Goal: Task Accomplishment & Management: Use online tool/utility

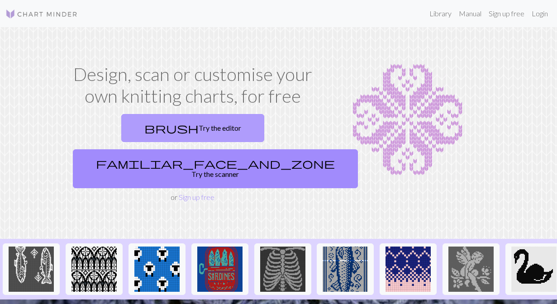
click at [150, 131] on link "brush Try the editor" at bounding box center [192, 128] width 143 height 28
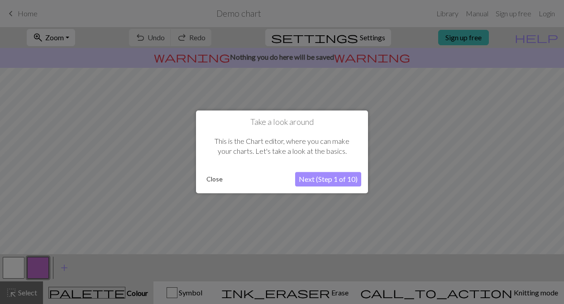
click at [319, 177] on button "Next (Step 1 of 10)" at bounding box center [328, 179] width 66 height 14
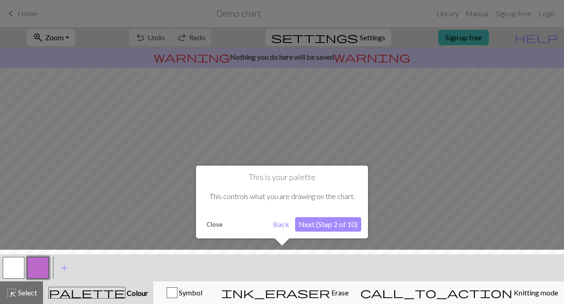
click at [308, 229] on button "Next (Step 2 of 10)" at bounding box center [328, 224] width 66 height 14
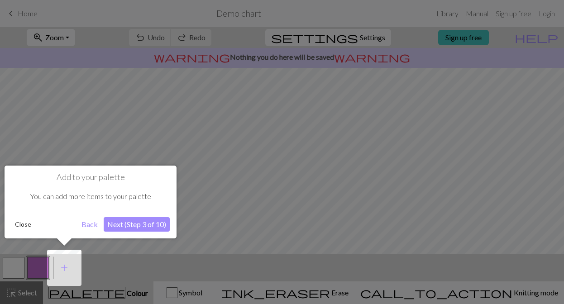
click at [115, 223] on button "Next (Step 3 of 10)" at bounding box center [137, 224] width 66 height 14
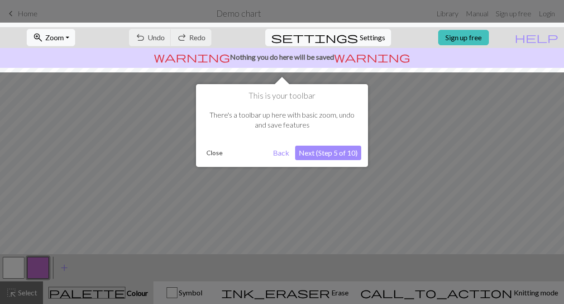
click at [331, 152] on button "Next (Step 5 of 10)" at bounding box center [328, 153] width 66 height 14
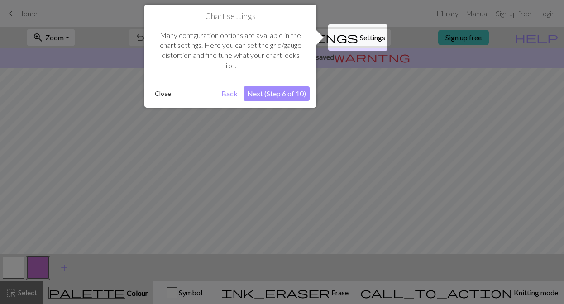
click at [277, 88] on button "Next (Step 6 of 10)" at bounding box center [276, 93] width 66 height 14
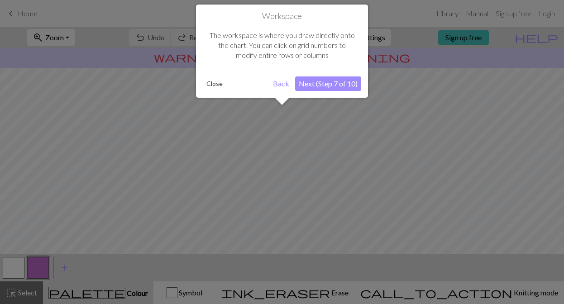
scroll to position [54, 0]
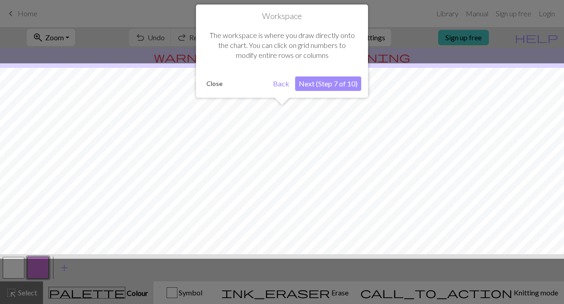
click at [314, 87] on button "Next (Step 7 of 10)" at bounding box center [328, 83] width 66 height 14
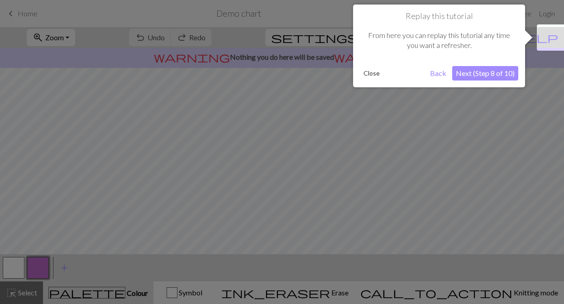
click at [503, 74] on button "Next (Step 8 of 10)" at bounding box center [485, 73] width 66 height 14
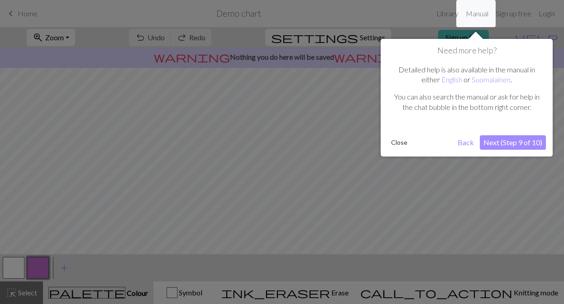
click at [510, 142] on button "Next (Step 9 of 10)" at bounding box center [513, 142] width 66 height 14
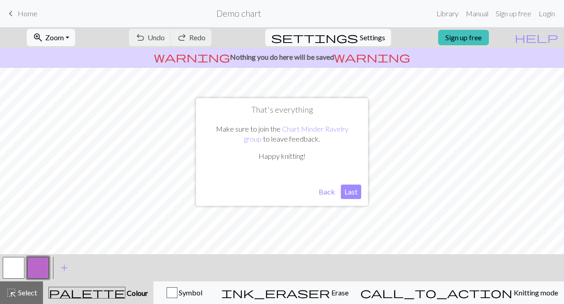
click at [366, 192] on div "That's everything Make sure to join the Chart Minder Ravelry group to leave fee…" at bounding box center [282, 152] width 172 height 108
click at [354, 192] on button "Last" at bounding box center [351, 192] width 20 height 14
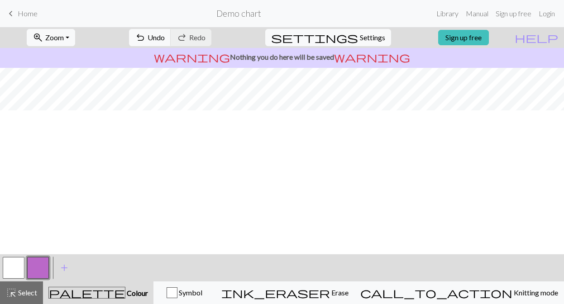
scroll to position [0, 0]
click at [146, 34] on span "undo" at bounding box center [140, 37] width 11 height 13
click at [472, 15] on link "Manual" at bounding box center [477, 14] width 30 height 18
click at [18, 17] on span "Home" at bounding box center [28, 13] width 20 height 9
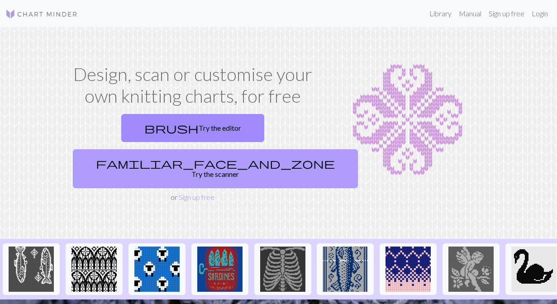
click at [249, 149] on link "familiar_face_and_zone Try the scanner" at bounding box center [215, 168] width 285 height 39
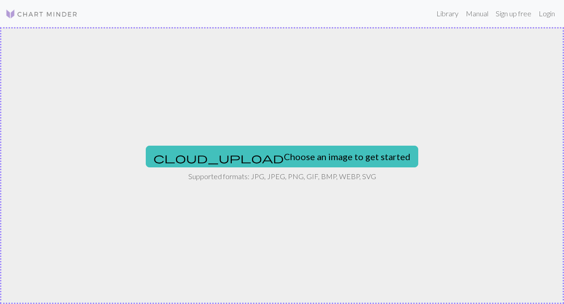
click at [264, 167] on div "cloud_upload Choose an image to get started Supported formats: JPG, JPEG, PNG, …" at bounding box center [282, 165] width 564 height 277
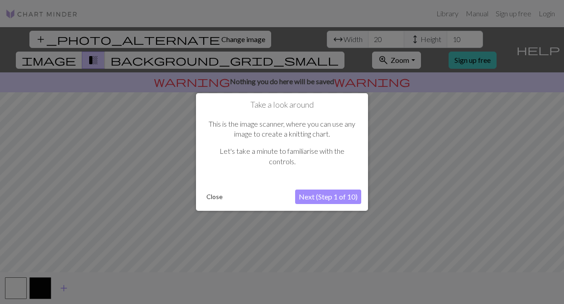
click at [310, 195] on button "Next (Step 1 of 10)" at bounding box center [328, 197] width 66 height 14
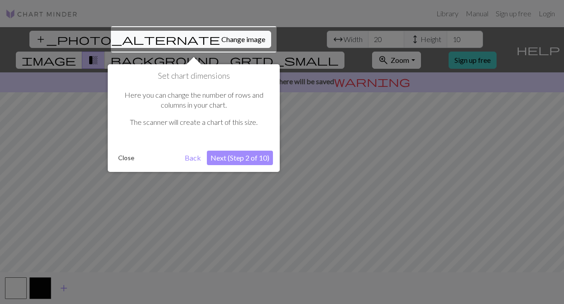
click at [241, 155] on button "Next (Step 2 of 10)" at bounding box center [240, 158] width 66 height 14
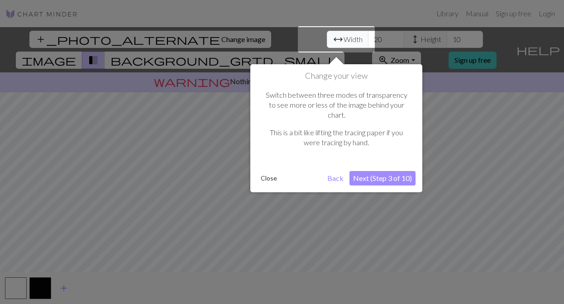
click at [367, 171] on button "Next (Step 3 of 10)" at bounding box center [382, 178] width 66 height 14
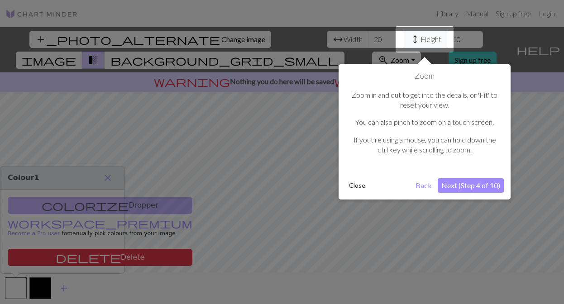
click at [462, 186] on button "Next (Step 4 of 10)" at bounding box center [471, 185] width 66 height 14
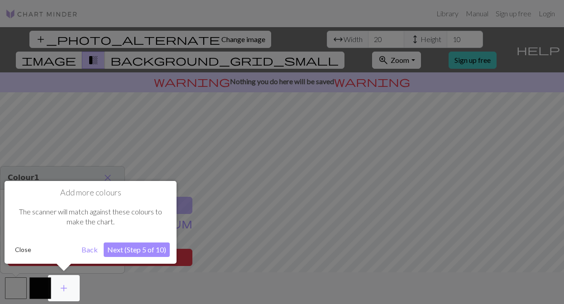
click at [121, 249] on button "Next (Step 5 of 10)" at bounding box center [137, 250] width 66 height 14
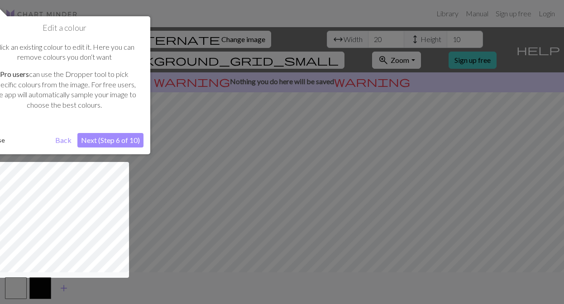
click at [107, 135] on button "Next (Step 6 of 10)" at bounding box center [110, 140] width 66 height 14
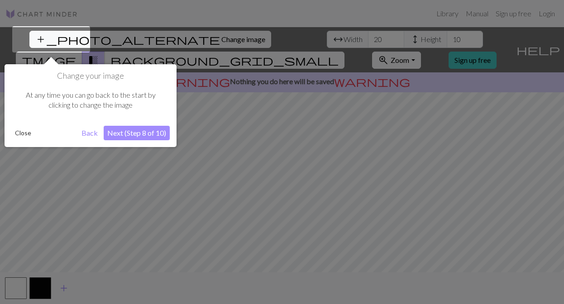
click at [107, 135] on button "Next (Step 8 of 10)" at bounding box center [137, 133] width 66 height 14
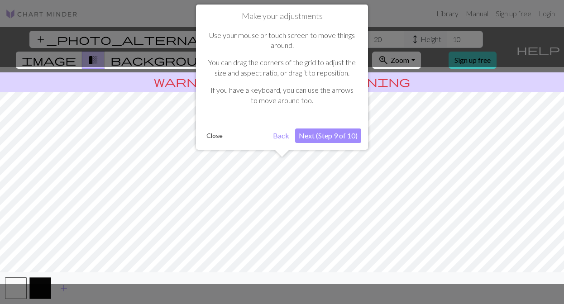
click at [347, 132] on button "Next (Step 9 of 10)" at bounding box center [328, 136] width 66 height 14
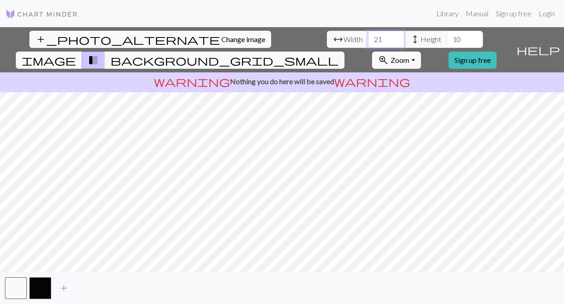
click at [368, 36] on input "21" at bounding box center [386, 39] width 36 height 17
click at [368, 36] on input "22" at bounding box center [386, 39] width 36 height 17
click at [368, 36] on input "23" at bounding box center [386, 39] width 36 height 17
click at [368, 36] on input "24" at bounding box center [386, 39] width 36 height 17
click at [368, 36] on input "25" at bounding box center [386, 39] width 36 height 17
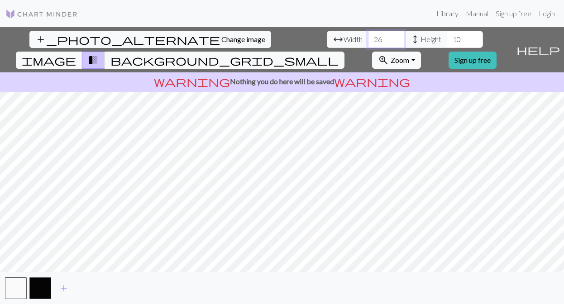
click at [368, 36] on input "26" at bounding box center [386, 39] width 36 height 17
click at [368, 36] on input "27" at bounding box center [386, 39] width 36 height 17
click at [368, 36] on input "28" at bounding box center [386, 39] width 36 height 17
click at [368, 36] on input "29" at bounding box center [386, 39] width 36 height 17
click at [368, 36] on input "30" at bounding box center [386, 39] width 36 height 17
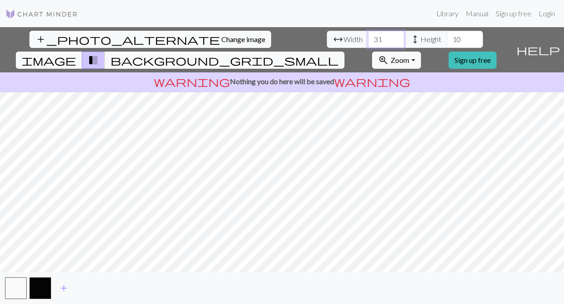
click at [368, 36] on input "31" at bounding box center [386, 39] width 36 height 17
click at [368, 36] on input "32" at bounding box center [386, 39] width 36 height 17
click at [368, 36] on input "33" at bounding box center [386, 39] width 36 height 17
click at [368, 36] on input "34" at bounding box center [386, 39] width 36 height 17
click at [368, 36] on input "35" at bounding box center [386, 39] width 36 height 17
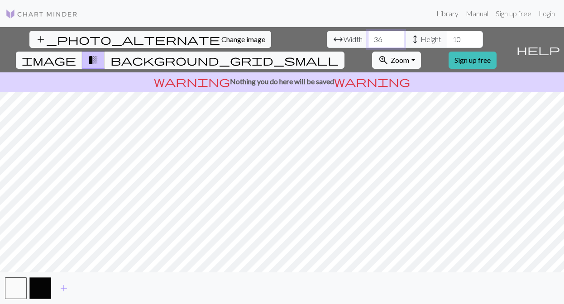
click at [368, 36] on input "36" at bounding box center [386, 39] width 36 height 17
click at [368, 36] on input "37" at bounding box center [386, 39] width 36 height 17
click at [368, 36] on input "38" at bounding box center [386, 39] width 36 height 17
click at [368, 36] on input "39" at bounding box center [386, 39] width 36 height 17
click at [368, 36] on input "40" at bounding box center [386, 39] width 36 height 17
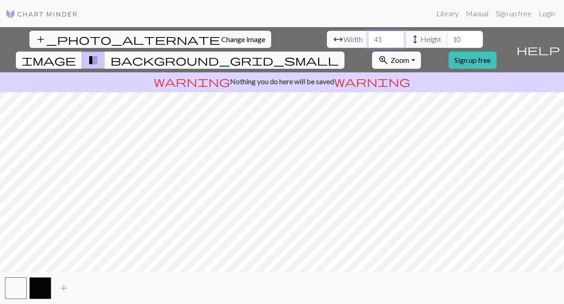
click at [368, 36] on input "41" at bounding box center [386, 39] width 36 height 17
click at [368, 36] on input "42" at bounding box center [386, 39] width 36 height 17
click at [368, 36] on input "43" at bounding box center [386, 39] width 36 height 17
click at [368, 36] on input "44" at bounding box center [386, 39] width 36 height 17
click at [368, 36] on input "45" at bounding box center [386, 39] width 36 height 17
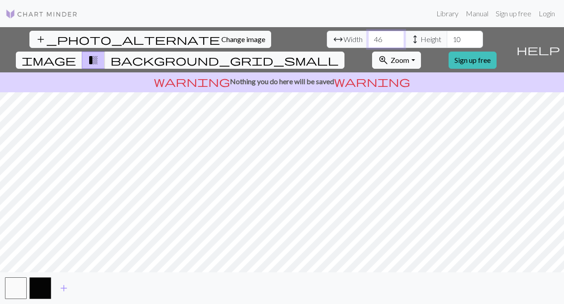
click at [368, 36] on input "46" at bounding box center [386, 39] width 36 height 17
click at [368, 36] on input "47" at bounding box center [386, 39] width 36 height 17
click at [368, 36] on input "48" at bounding box center [386, 39] width 36 height 17
click at [368, 36] on input "49" at bounding box center [386, 39] width 36 height 17
type input "50"
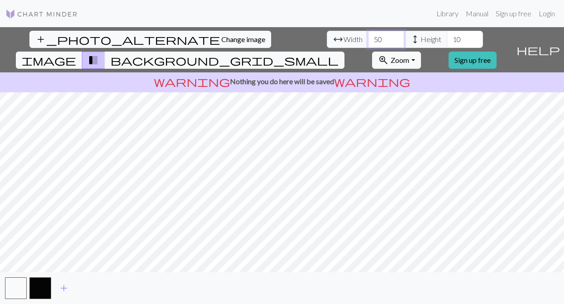
click at [368, 36] on input "50" at bounding box center [386, 39] width 36 height 17
click at [447, 36] on input "11" at bounding box center [465, 39] width 36 height 17
click at [447, 36] on input "12" at bounding box center [465, 39] width 36 height 17
click at [447, 36] on input "13" at bounding box center [465, 39] width 36 height 17
click at [447, 37] on input "14" at bounding box center [465, 39] width 36 height 17
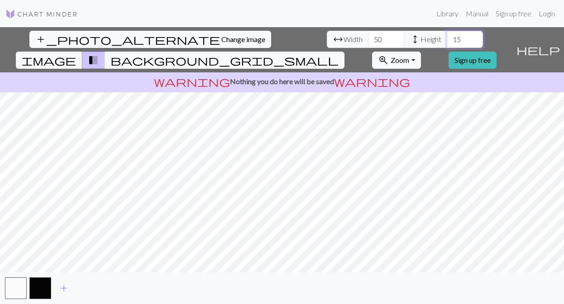
click at [447, 37] on input "15" at bounding box center [465, 39] width 36 height 17
click at [447, 37] on input "16" at bounding box center [465, 39] width 36 height 17
click at [447, 37] on input "17" at bounding box center [465, 39] width 36 height 17
click at [447, 37] on input "18" at bounding box center [465, 39] width 36 height 17
click at [447, 37] on input "19" at bounding box center [465, 39] width 36 height 17
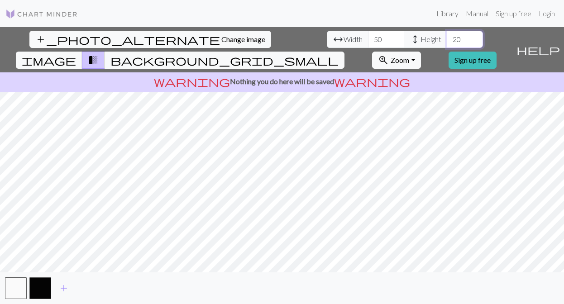
click at [447, 37] on input "20" at bounding box center [465, 39] width 36 height 17
click at [447, 37] on input "21" at bounding box center [465, 39] width 36 height 17
click at [447, 37] on input "22" at bounding box center [465, 39] width 36 height 17
click at [447, 37] on input "23" at bounding box center [465, 39] width 36 height 17
click at [447, 37] on input "24" at bounding box center [465, 39] width 36 height 17
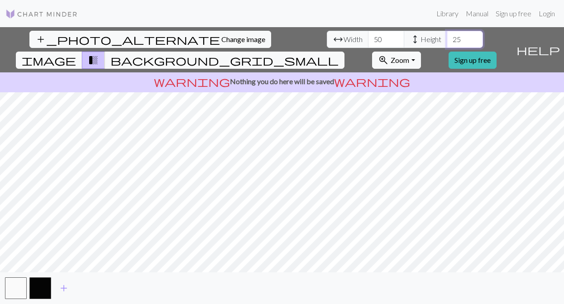
click at [447, 37] on input "25" at bounding box center [465, 39] width 36 height 17
click at [447, 37] on input "26" at bounding box center [465, 39] width 36 height 17
type input "27"
click at [447, 37] on input "27" at bounding box center [465, 39] width 36 height 17
click at [368, 38] on input "51" at bounding box center [386, 39] width 36 height 17
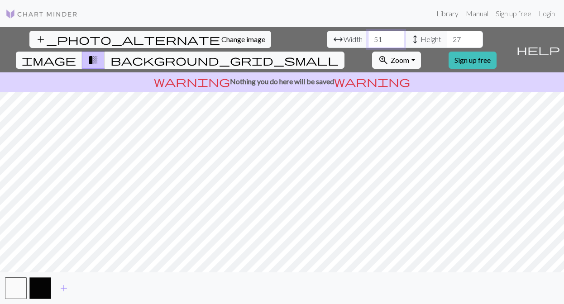
type input "52"
click at [368, 38] on input "52" at bounding box center [386, 39] width 36 height 17
type input "28"
click at [447, 37] on input "28" at bounding box center [465, 39] width 36 height 17
click at [19, 286] on button "button" at bounding box center [16, 288] width 22 height 22
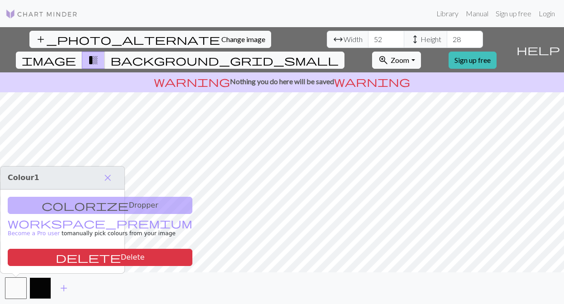
click at [40, 288] on button "button" at bounding box center [40, 288] width 22 height 22
click at [107, 174] on span "close" at bounding box center [107, 178] width 11 height 13
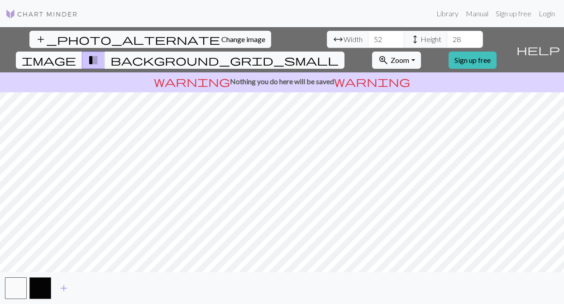
click at [76, 54] on span "image" at bounding box center [49, 60] width 54 height 13
click at [344, 52] on button "background_grid_small" at bounding box center [225, 60] width 240 height 17
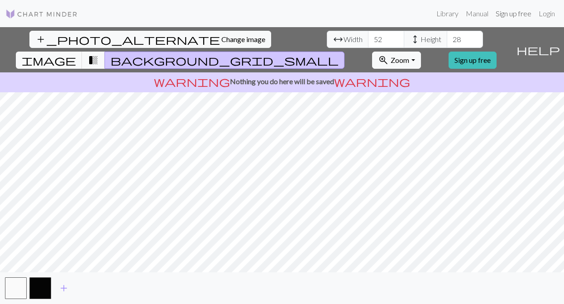
click at [502, 12] on link "Sign up free" at bounding box center [513, 14] width 43 height 18
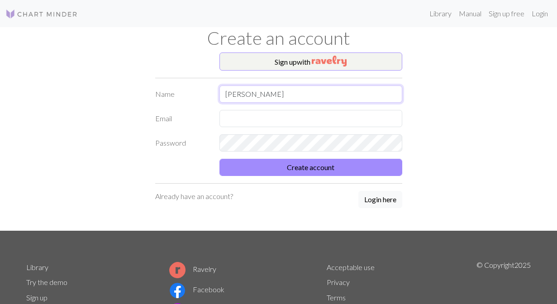
type input "Rosie Aylmer"
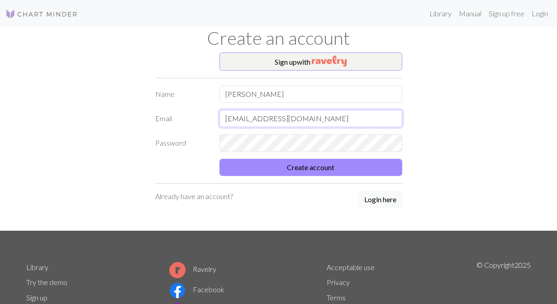
type input "rosieaylmer@live.co.uk"
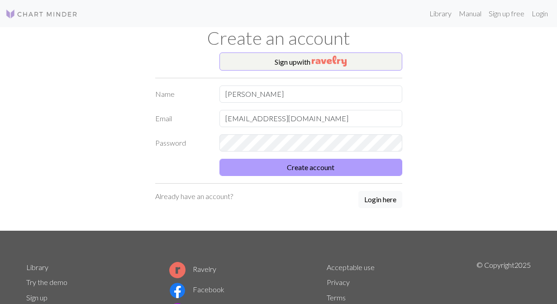
click at [316, 168] on button "Create account" at bounding box center [310, 167] width 183 height 17
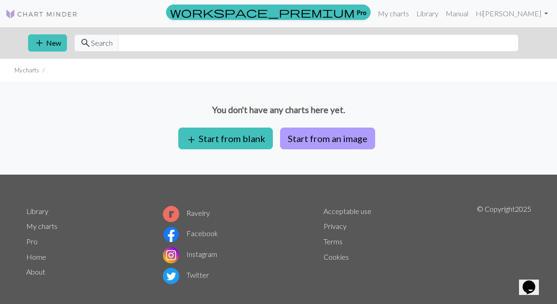
click at [342, 130] on button "Start from an image" at bounding box center [327, 139] width 95 height 22
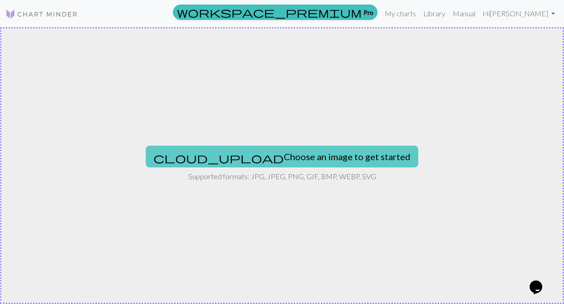
click at [286, 153] on button "cloud_upload Choose an image to get started" at bounding box center [282, 157] width 272 height 22
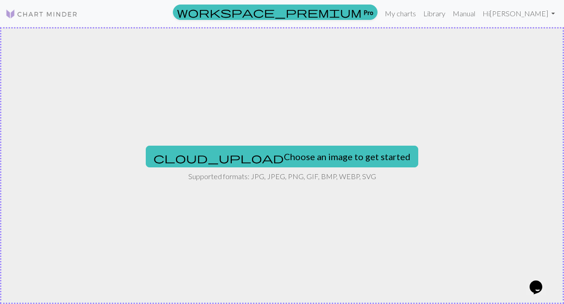
type input "C:\fakepath\Untitled-1.jpg"
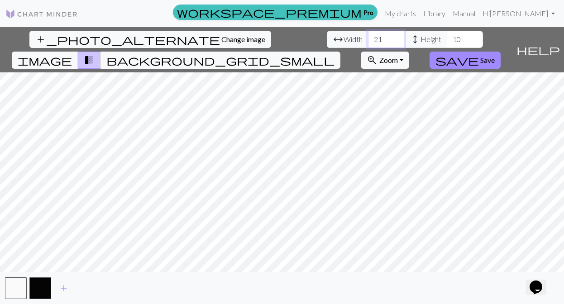
click at [368, 37] on input "21" at bounding box center [386, 39] width 36 height 17
click at [368, 37] on input "22" at bounding box center [386, 39] width 36 height 17
click at [368, 37] on input "23" at bounding box center [386, 39] width 36 height 17
click at [368, 37] on input "24" at bounding box center [386, 39] width 36 height 17
click at [368, 37] on input "25" at bounding box center [386, 39] width 36 height 17
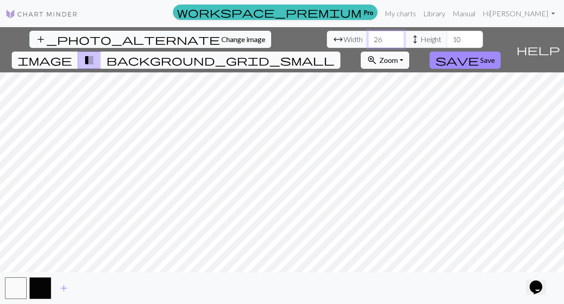
click at [368, 37] on input "26" at bounding box center [386, 39] width 36 height 17
click at [368, 37] on input "27" at bounding box center [386, 39] width 36 height 17
click at [368, 37] on input "28" at bounding box center [386, 39] width 36 height 17
click at [368, 37] on input "29" at bounding box center [386, 39] width 36 height 17
click at [368, 37] on input "30" at bounding box center [386, 39] width 36 height 17
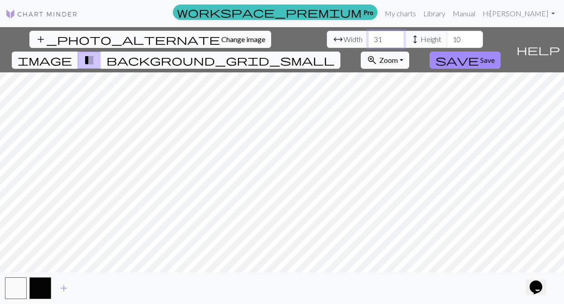
click at [368, 37] on input "31" at bounding box center [386, 39] width 36 height 17
click at [368, 37] on input "32" at bounding box center [386, 39] width 36 height 17
click at [368, 37] on input "33" at bounding box center [386, 39] width 36 height 17
click at [368, 37] on input "34" at bounding box center [386, 39] width 36 height 17
click at [368, 37] on input "35" at bounding box center [386, 39] width 36 height 17
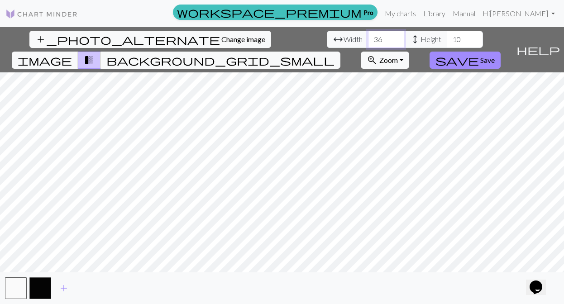
click at [368, 37] on input "36" at bounding box center [386, 39] width 36 height 17
click at [368, 37] on input "37" at bounding box center [386, 39] width 36 height 17
click at [368, 37] on input "38" at bounding box center [386, 39] width 36 height 17
click at [368, 37] on input "39" at bounding box center [386, 39] width 36 height 17
type input "58"
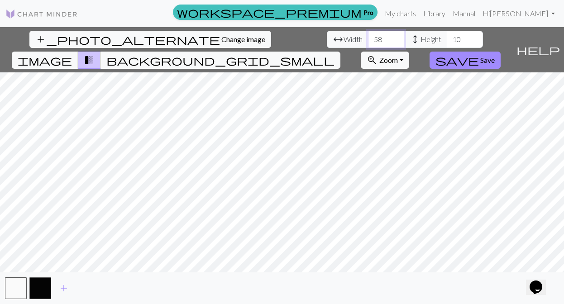
click at [368, 37] on input "58" at bounding box center [386, 39] width 36 height 17
click at [447, 37] on input "27" at bounding box center [465, 39] width 36 height 17
click at [447, 37] on input "28" at bounding box center [465, 39] width 36 height 17
click at [447, 37] on input "29" at bounding box center [465, 39] width 36 height 17
click at [447, 37] on input "30" at bounding box center [465, 39] width 36 height 17
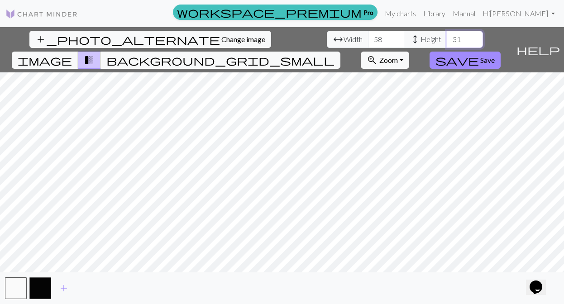
click at [447, 37] on input "31" at bounding box center [465, 39] width 36 height 17
click at [447, 37] on input "32" at bounding box center [465, 39] width 36 height 17
click at [340, 52] on button "background_grid_small" at bounding box center [220, 60] width 240 height 17
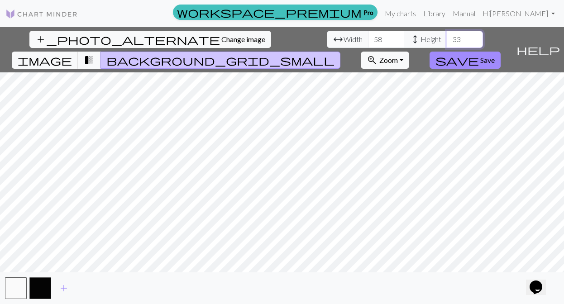
click at [447, 38] on input "33" at bounding box center [465, 39] width 36 height 17
click at [447, 38] on input "34" at bounding box center [465, 39] width 36 height 17
click at [447, 38] on input "35" at bounding box center [465, 39] width 36 height 17
click at [447, 38] on input "36" at bounding box center [465, 39] width 36 height 17
type input "37"
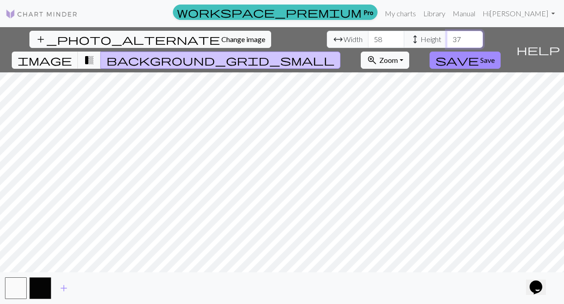
click at [447, 38] on input "37" at bounding box center [465, 39] width 36 height 17
click at [368, 43] on input "57" at bounding box center [386, 39] width 36 height 17
click at [368, 43] on input "56" at bounding box center [386, 39] width 36 height 17
click at [368, 43] on input "55" at bounding box center [386, 39] width 36 height 17
click at [368, 43] on input "54" at bounding box center [386, 39] width 36 height 17
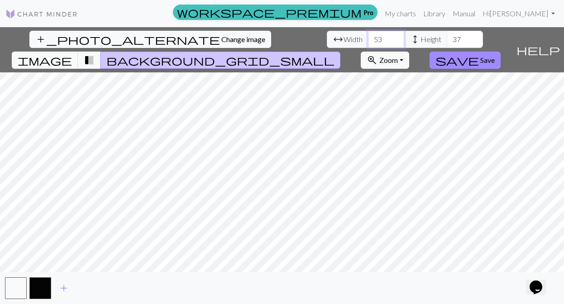
click at [368, 43] on input "53" at bounding box center [386, 39] width 36 height 17
type input "52"
click at [368, 43] on input "52" at bounding box center [386, 39] width 36 height 17
click at [447, 38] on input "38" at bounding box center [465, 39] width 36 height 17
click at [447, 38] on input "39" at bounding box center [465, 39] width 36 height 17
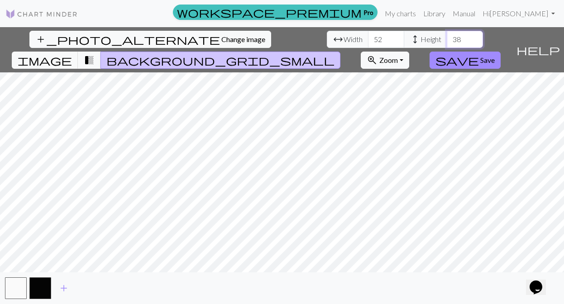
click at [447, 44] on input "38" at bounding box center [465, 39] width 36 height 17
click at [447, 43] on input "37" at bounding box center [465, 39] width 36 height 17
click at [447, 43] on input "36" at bounding box center [465, 39] width 36 height 17
click at [447, 43] on input "35" at bounding box center [465, 39] width 36 height 17
type input "34"
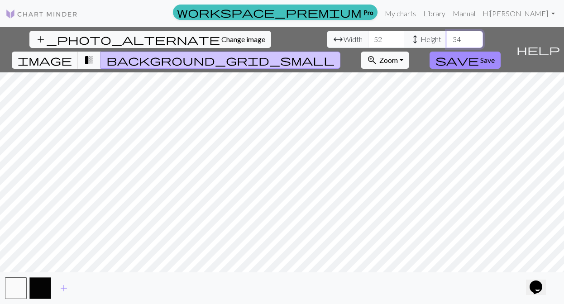
click at [447, 43] on input "34" at bounding box center [465, 39] width 36 height 17
click at [368, 37] on input "55" at bounding box center [386, 39] width 36 height 17
click at [368, 37] on input "56" at bounding box center [386, 39] width 36 height 17
click at [368, 37] on input "57" at bounding box center [386, 39] width 36 height 17
click at [368, 40] on input "56" at bounding box center [386, 39] width 36 height 17
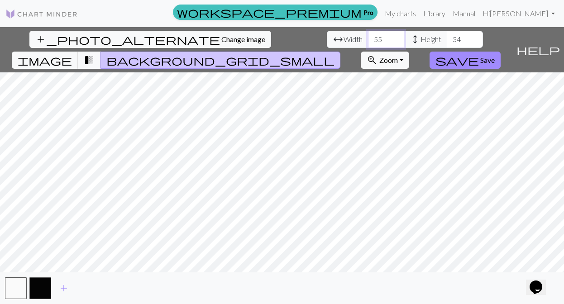
click at [368, 40] on input "55" at bounding box center [386, 39] width 36 height 17
click at [368, 40] on input "54" at bounding box center [386, 39] width 36 height 17
type input "53"
click at [368, 40] on input "53" at bounding box center [386, 39] width 36 height 17
click at [447, 42] on input "33" at bounding box center [465, 39] width 36 height 17
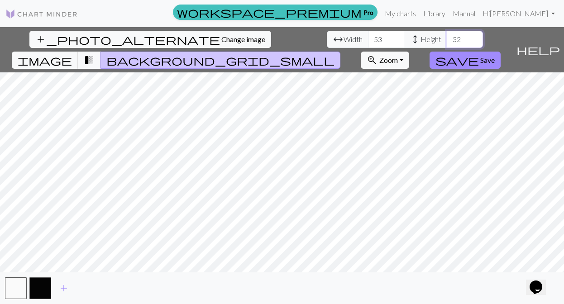
click at [447, 41] on input "32" at bounding box center [465, 39] width 36 height 17
click at [447, 41] on input "31" at bounding box center [465, 39] width 36 height 17
click at [447, 41] on input "30" at bounding box center [465, 39] width 36 height 17
click at [447, 41] on input "29" at bounding box center [465, 39] width 36 height 17
click at [447, 41] on input "28" at bounding box center [465, 39] width 36 height 17
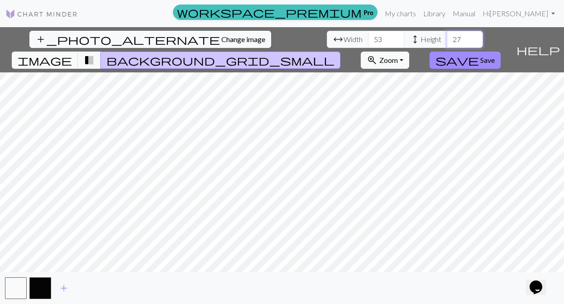
click at [447, 41] on input "27" at bounding box center [465, 39] width 36 height 17
type input "26"
click at [447, 41] on input "26" at bounding box center [465, 39] width 36 height 17
click at [368, 37] on input "54" at bounding box center [386, 39] width 36 height 17
type input "71"
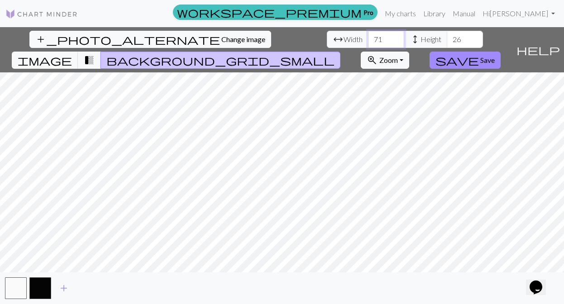
click at [368, 37] on input "71" at bounding box center [386, 39] width 36 height 17
click at [447, 37] on input "26" at bounding box center [465, 39] width 36 height 17
click at [447, 37] on input "27" at bounding box center [465, 39] width 36 height 17
click at [447, 37] on input "28" at bounding box center [465, 39] width 36 height 17
click at [447, 37] on input "29" at bounding box center [465, 39] width 36 height 17
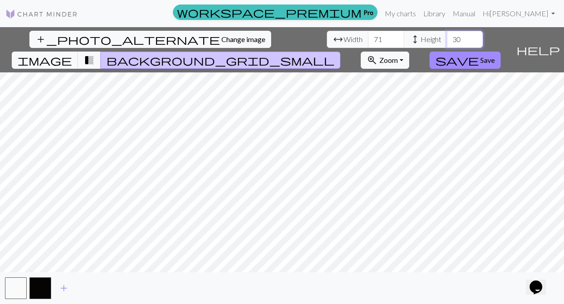
click at [447, 37] on input "30" at bounding box center [465, 39] width 36 height 17
click at [447, 38] on input "31" at bounding box center [465, 39] width 36 height 17
click at [447, 38] on input "32" at bounding box center [465, 39] width 36 height 17
click at [447, 38] on input "33" at bounding box center [465, 39] width 36 height 17
type input "14"
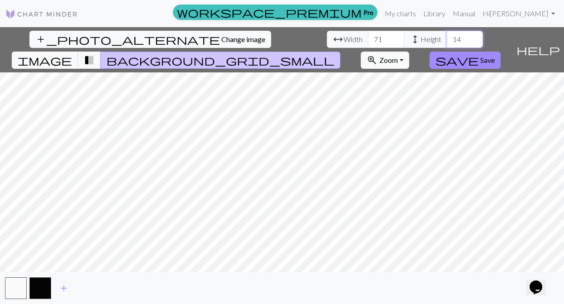
click at [447, 41] on input "14" at bounding box center [465, 39] width 36 height 17
click at [368, 42] on input "47" at bounding box center [386, 39] width 36 height 17
click at [368, 42] on input "46" at bounding box center [386, 39] width 36 height 17
click at [368, 42] on input "45" at bounding box center [386, 39] width 36 height 17
click at [368, 41] on input "44" at bounding box center [386, 39] width 36 height 17
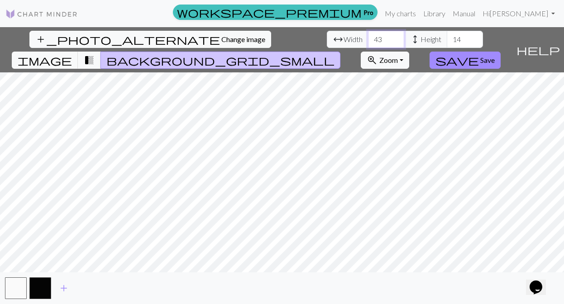
click at [368, 41] on input "43" at bounding box center [386, 39] width 36 height 17
click at [368, 41] on input "42" at bounding box center [386, 39] width 36 height 17
type input "54"
click at [368, 38] on input "54" at bounding box center [386, 39] width 36 height 17
click at [95, 54] on span "transition_fade" at bounding box center [89, 60] width 11 height 13
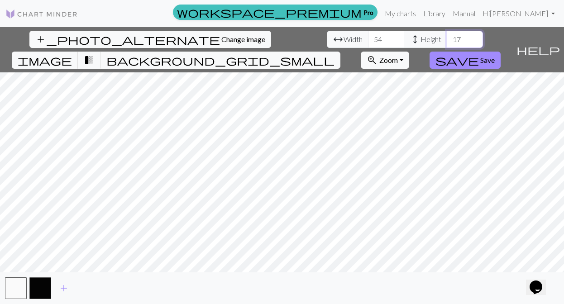
click at [447, 38] on input "17" at bounding box center [465, 39] width 36 height 17
click at [447, 38] on input "18" at bounding box center [465, 39] width 36 height 17
click at [447, 38] on input "19" at bounding box center [465, 39] width 36 height 17
click at [447, 37] on input "20" at bounding box center [465, 39] width 36 height 17
click at [447, 37] on input "21" at bounding box center [465, 39] width 36 height 17
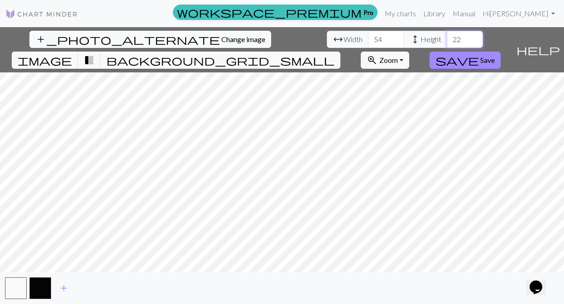
click at [447, 37] on input "22" at bounding box center [465, 39] width 36 height 17
click at [447, 37] on input "23" at bounding box center [465, 39] width 36 height 17
click at [447, 37] on input "24" at bounding box center [465, 39] width 36 height 17
click at [447, 37] on input "25" at bounding box center [465, 39] width 36 height 17
click at [447, 37] on input "26" at bounding box center [465, 39] width 36 height 17
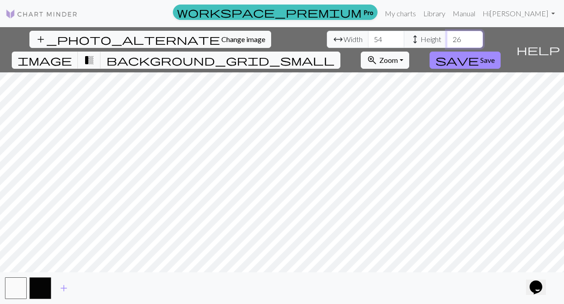
type input "27"
click at [447, 37] on input "27" at bounding box center [465, 39] width 36 height 17
click at [368, 37] on input "55" at bounding box center [386, 39] width 36 height 17
click at [368, 37] on input "56" at bounding box center [386, 39] width 36 height 17
click at [368, 37] on input "57" at bounding box center [386, 39] width 36 height 17
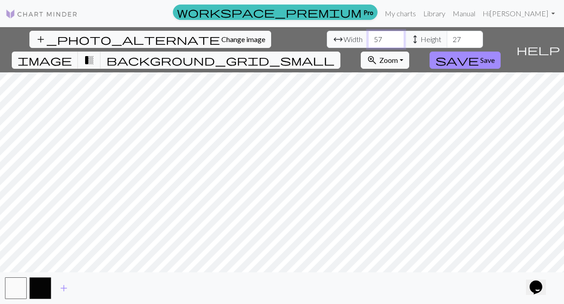
type input "58"
click at [368, 37] on input "58" at bounding box center [386, 39] width 36 height 17
click at [447, 37] on input "28" at bounding box center [465, 39] width 36 height 17
click at [447, 37] on input "29" at bounding box center [465, 39] width 36 height 17
click at [447, 37] on input "30" at bounding box center [465, 39] width 36 height 17
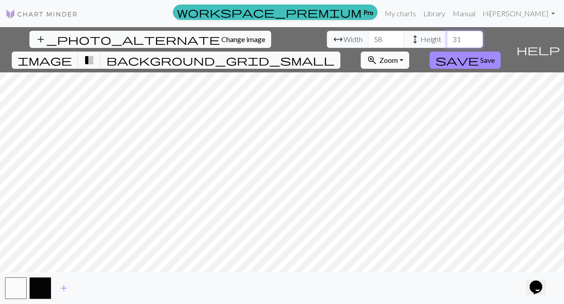
click at [447, 37] on input "31" at bounding box center [465, 39] width 36 height 17
click at [447, 37] on input "32" at bounding box center [465, 39] width 36 height 17
click at [447, 37] on input "33" at bounding box center [465, 39] width 36 height 17
type input "34"
click at [447, 37] on input "34" at bounding box center [465, 39] width 36 height 17
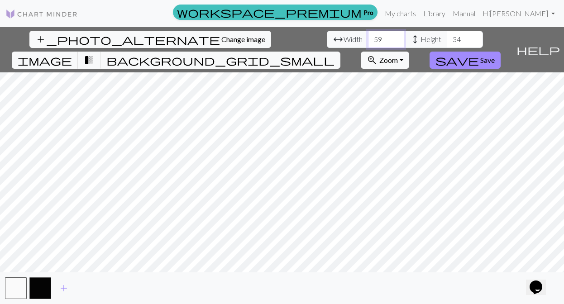
click at [368, 37] on input "59" at bounding box center [386, 39] width 36 height 17
type input "60"
click at [368, 37] on input "60" at bounding box center [386, 39] width 36 height 17
click at [479, 54] on span "save" at bounding box center [456, 60] width 43 height 13
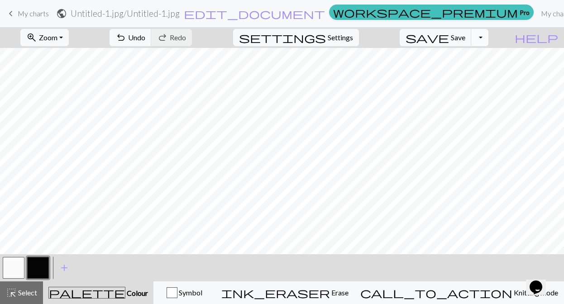
click at [488, 33] on button "Toggle Dropdown" at bounding box center [479, 37] width 17 height 17
click at [454, 70] on button "save_alt Download" at bounding box center [412, 72] width 149 height 14
click at [488, 38] on button "Toggle Dropdown" at bounding box center [479, 37] width 17 height 17
click at [357, 72] on span "save_alt" at bounding box center [351, 72] width 11 height 13
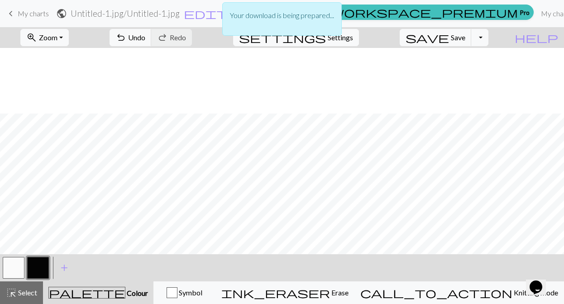
scroll to position [66, 0]
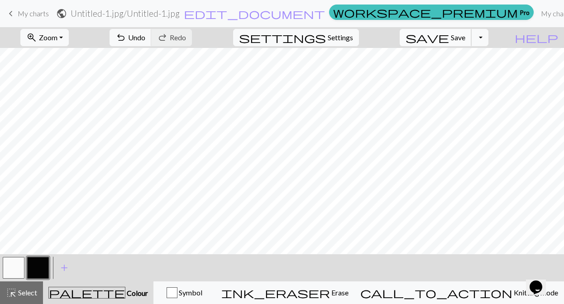
click at [449, 41] on span "save" at bounding box center [426, 37] width 43 height 13
click at [487, 36] on button "Toggle Dropdown" at bounding box center [479, 37] width 17 height 17
click at [474, 58] on button "file_copy Save a copy" at bounding box center [412, 57] width 149 height 14
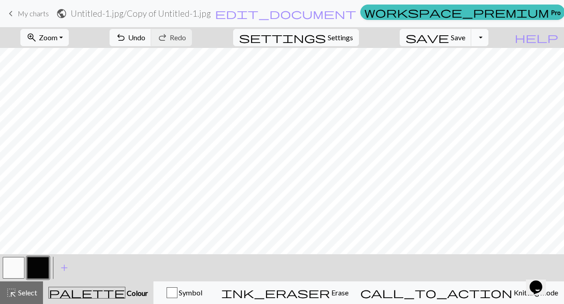
click at [488, 38] on button "Toggle Dropdown" at bounding box center [479, 37] width 17 height 17
click at [457, 74] on button "save_alt Download" at bounding box center [412, 72] width 149 height 14
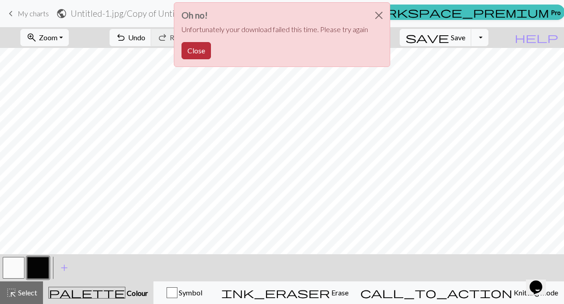
click at [191, 55] on button "Close" at bounding box center [195, 50] width 29 height 17
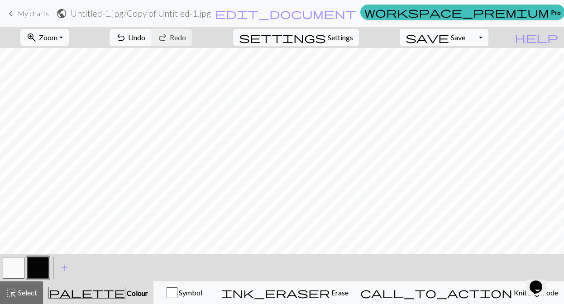
click at [488, 40] on button "Toggle Dropdown" at bounding box center [479, 37] width 17 height 17
click at [480, 70] on button "save_alt Download" at bounding box center [412, 72] width 149 height 14
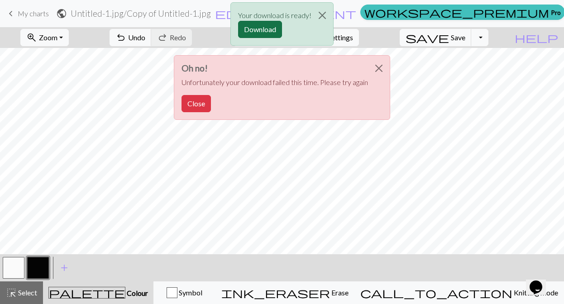
click at [253, 34] on button "Download" at bounding box center [260, 29] width 44 height 17
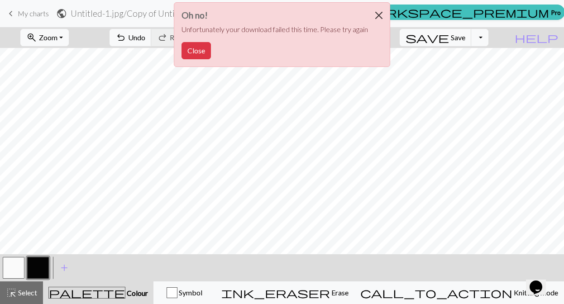
click at [379, 15] on button "Close" at bounding box center [379, 15] width 22 height 25
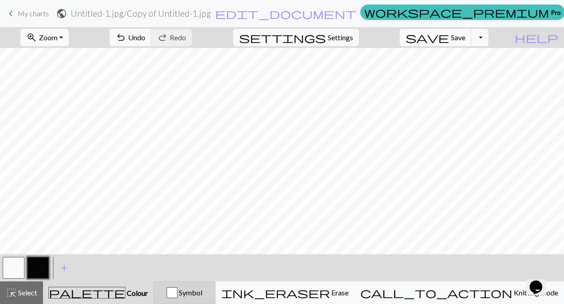
click at [177, 292] on div "button" at bounding box center [172, 292] width 11 height 11
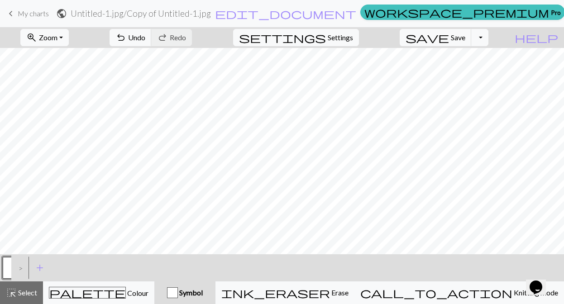
click at [210, 294] on div "Symbol" at bounding box center [185, 292] width 50 height 11
click at [44, 270] on span "add" at bounding box center [39, 268] width 11 height 13
click at [65, 268] on span "add" at bounding box center [64, 268] width 11 height 13
click at [19, 263] on button "button" at bounding box center [14, 268] width 22 height 22
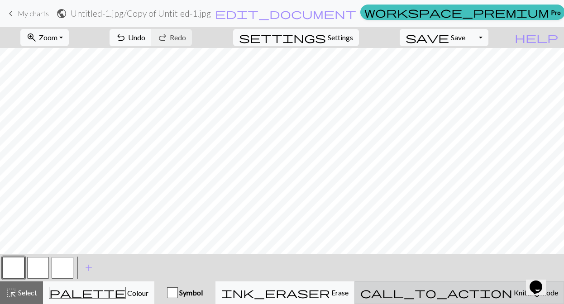
click at [512, 294] on span "Knitting mode" at bounding box center [535, 292] width 46 height 9
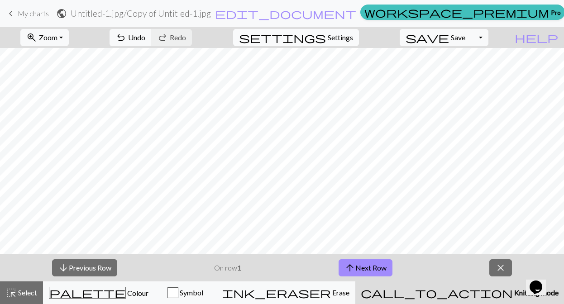
click at [326, 37] on span "settings" at bounding box center [282, 37] width 87 height 13
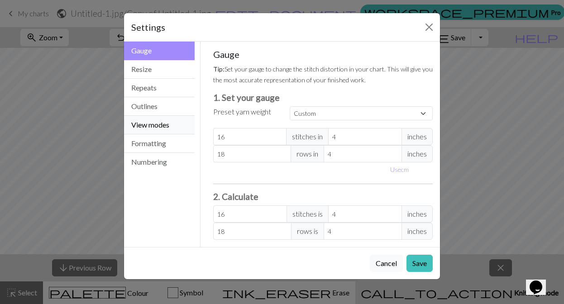
click at [150, 122] on button "View modes" at bounding box center [159, 125] width 71 height 19
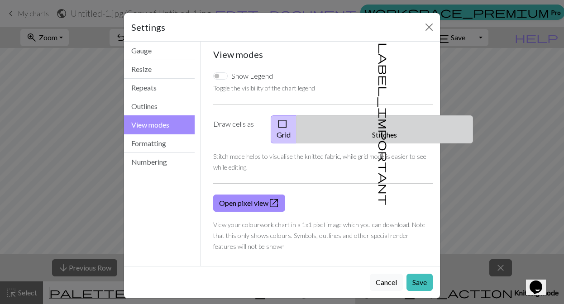
click at [399, 124] on button "label_important Stitches" at bounding box center [384, 129] width 176 height 28
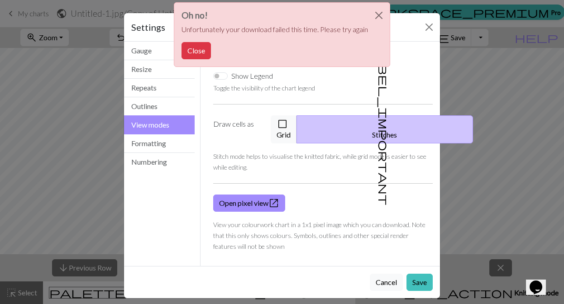
click at [218, 76] on input "Show Legend" at bounding box center [220, 75] width 14 height 7
checkbox input "true"
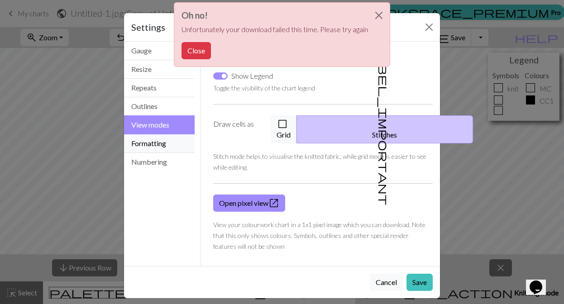
click at [152, 145] on button "Formatting" at bounding box center [159, 143] width 71 height 19
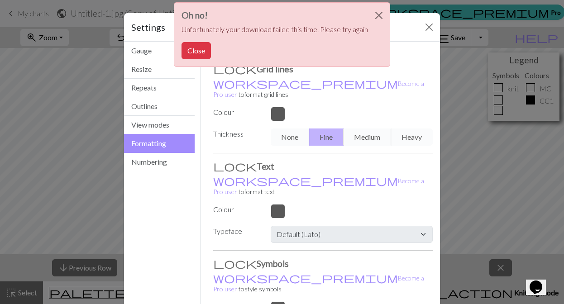
click at [357, 129] on div "None Fine Medium Heavy" at bounding box center [351, 137] width 173 height 17
click at [139, 101] on button "Outlines" at bounding box center [159, 106] width 71 height 19
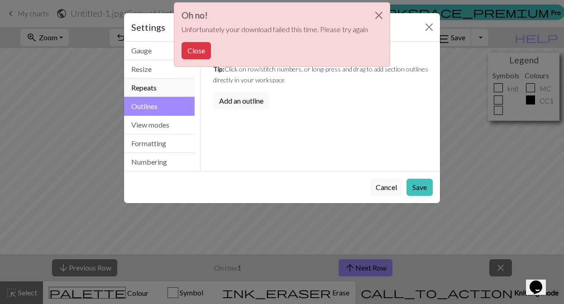
click at [137, 86] on button "Repeats" at bounding box center [159, 88] width 71 height 19
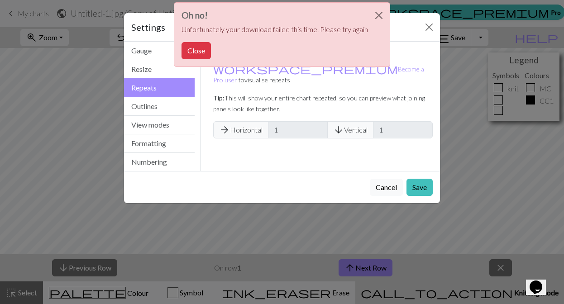
click at [142, 65] on div "Oh no! Unfortunately your download failed this time. Please try again Close" at bounding box center [282, 37] width 564 height 74
click at [140, 51] on div "Oh no! Unfortunately your download failed this time. Please try again Close" at bounding box center [282, 37] width 564 height 74
click at [385, 10] on button "Close" at bounding box center [379, 15] width 22 height 25
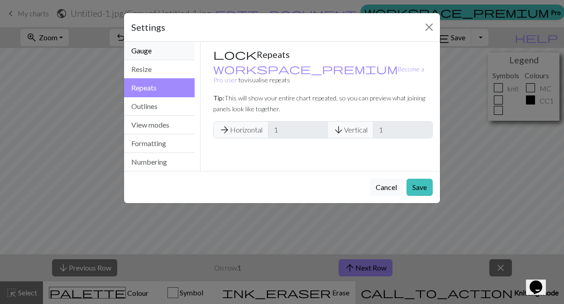
click at [166, 57] on button "Gauge" at bounding box center [159, 51] width 71 height 19
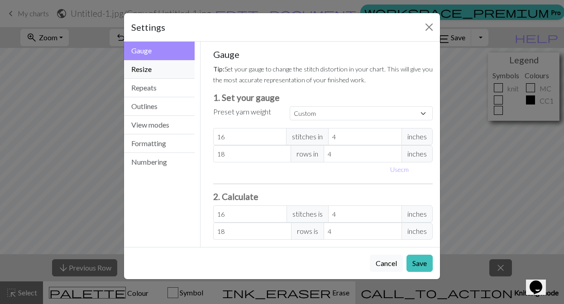
click at [163, 72] on button "Resize" at bounding box center [159, 69] width 71 height 19
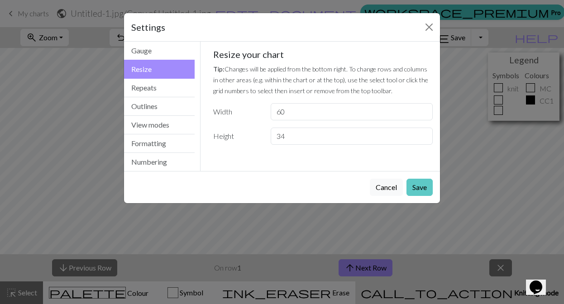
click at [410, 185] on button "Save" at bounding box center [419, 187] width 26 height 17
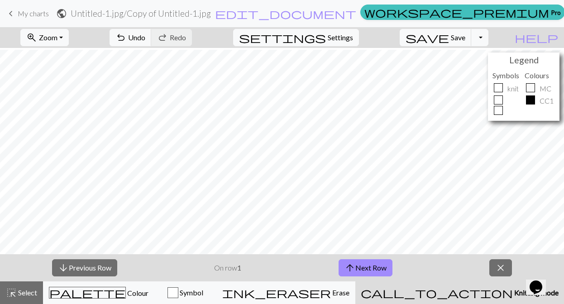
scroll to position [84, 0]
click at [500, 273] on span "close" at bounding box center [500, 268] width 11 height 13
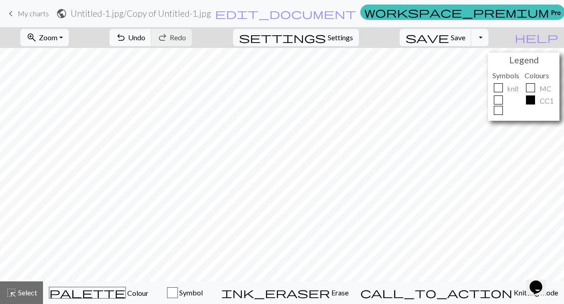
click at [532, 87] on div at bounding box center [530, 87] width 9 height 9
click at [499, 79] on h5 "Symbols" at bounding box center [506, 75] width 28 height 9
click at [501, 87] on div at bounding box center [498, 87] width 9 height 9
click at [499, 87] on div at bounding box center [498, 87] width 9 height 9
click at [500, 98] on div at bounding box center [498, 99] width 9 height 9
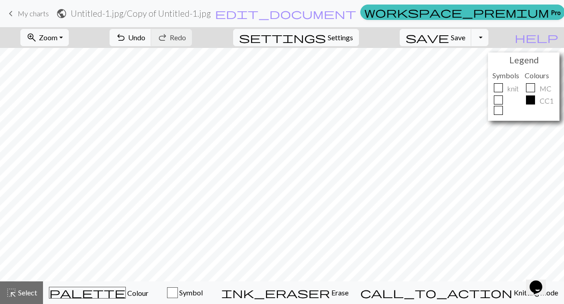
click at [516, 90] on p "knit" at bounding box center [512, 88] width 11 height 11
